Goal: Task Accomplishment & Management: Manage account settings

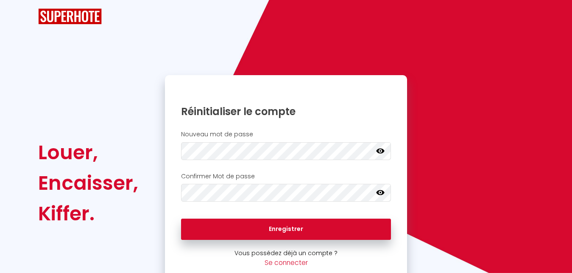
click at [382, 149] on icon at bounding box center [380, 150] width 8 height 5
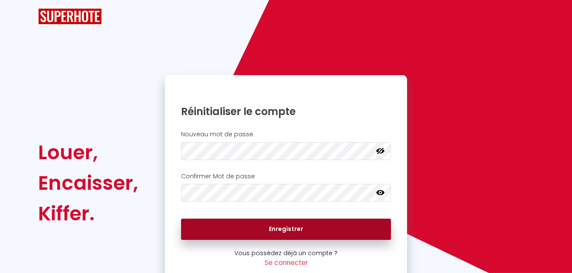
click at [262, 231] on button "Enregistrer" at bounding box center [286, 228] width 210 height 21
click at [261, 230] on button "Enregistrer" at bounding box center [286, 228] width 210 height 21
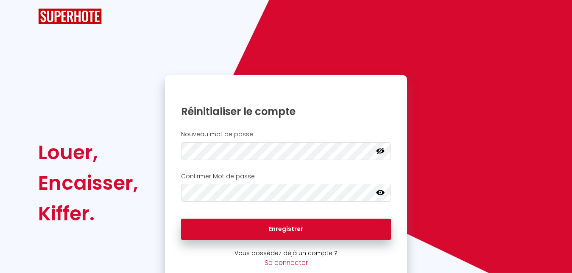
click at [381, 195] on icon at bounding box center [380, 192] width 8 height 5
click at [381, 195] on icon at bounding box center [380, 192] width 8 height 7
click at [178, 163] on div "Nouveau mot de passe Votre mot de passe doit comporter au moins 8 caractères et…" at bounding box center [286, 147] width 242 height 42
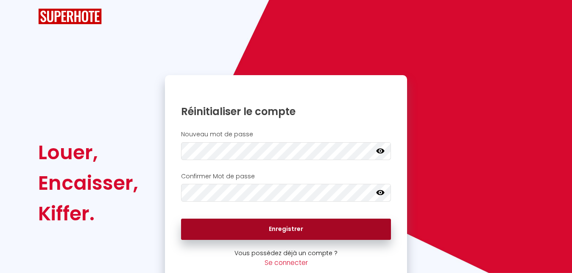
click at [267, 225] on button "Enregistrer" at bounding box center [286, 228] width 210 height 21
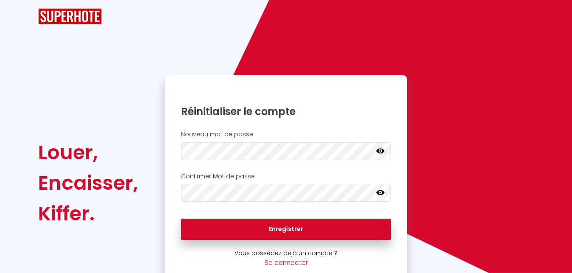
drag, startPoint x: 421, startPoint y: 238, endPoint x: 268, endPoint y: 208, distance: 155.6
click at [268, 208] on div "Louer, Encaisser, Kiffer. Réinitialiser le compte Nouveau mot de passe Votre mo…" at bounding box center [286, 145] width 572 height 291
click at [381, 152] on icon at bounding box center [380, 150] width 8 height 8
click at [384, 193] on icon at bounding box center [380, 192] width 8 height 5
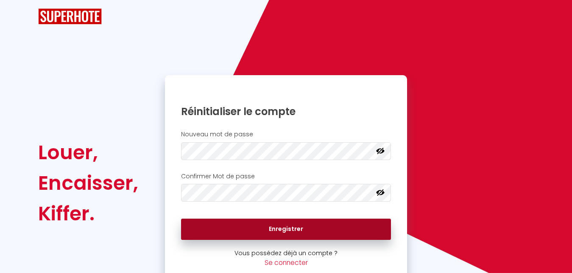
click at [283, 229] on button "Enregistrer" at bounding box center [286, 228] width 210 height 21
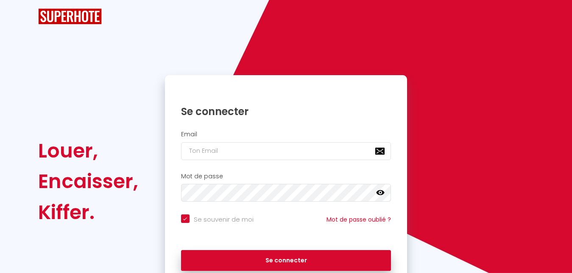
checkbox input "true"
